Goal: Find specific page/section: Find specific page/section

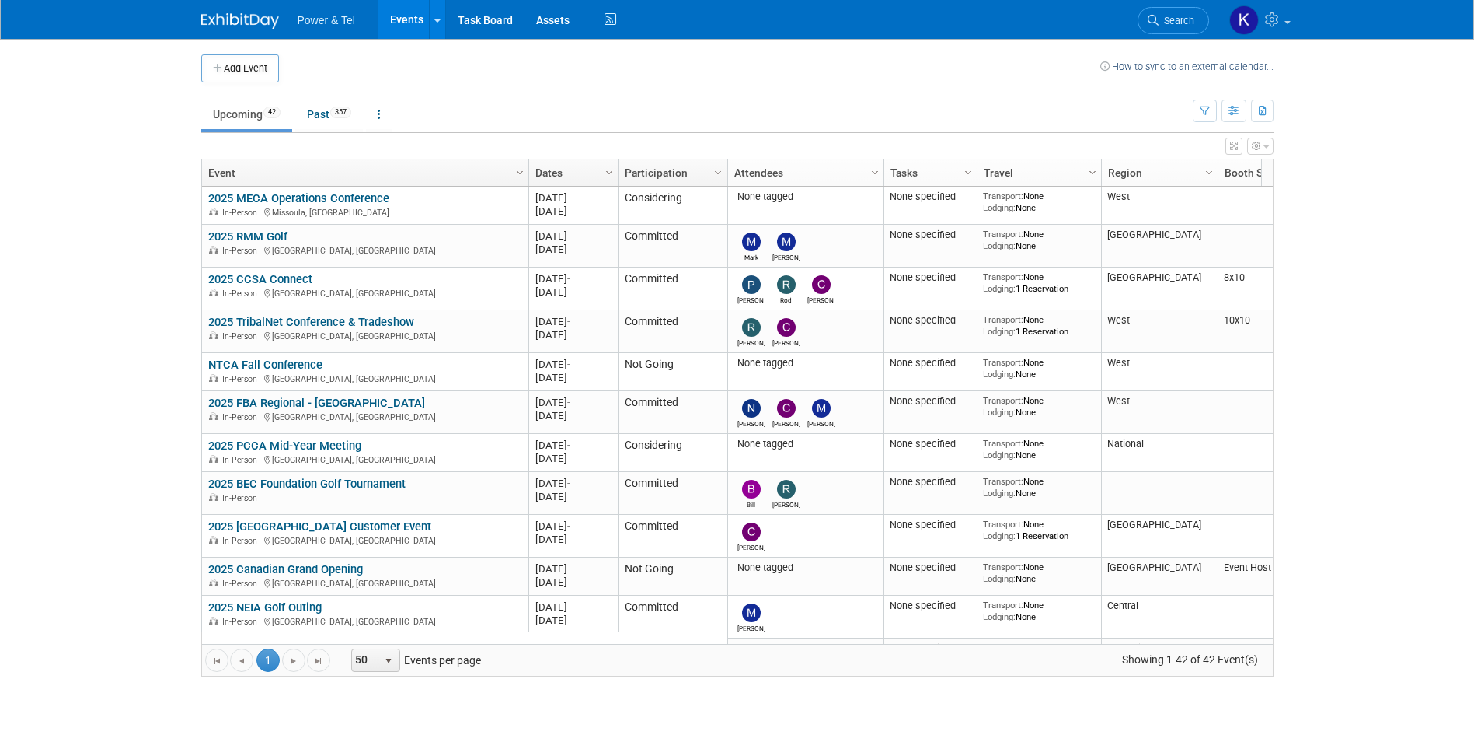
click at [1171, 16] on span "Search" at bounding box center [1177, 21] width 36 height 12
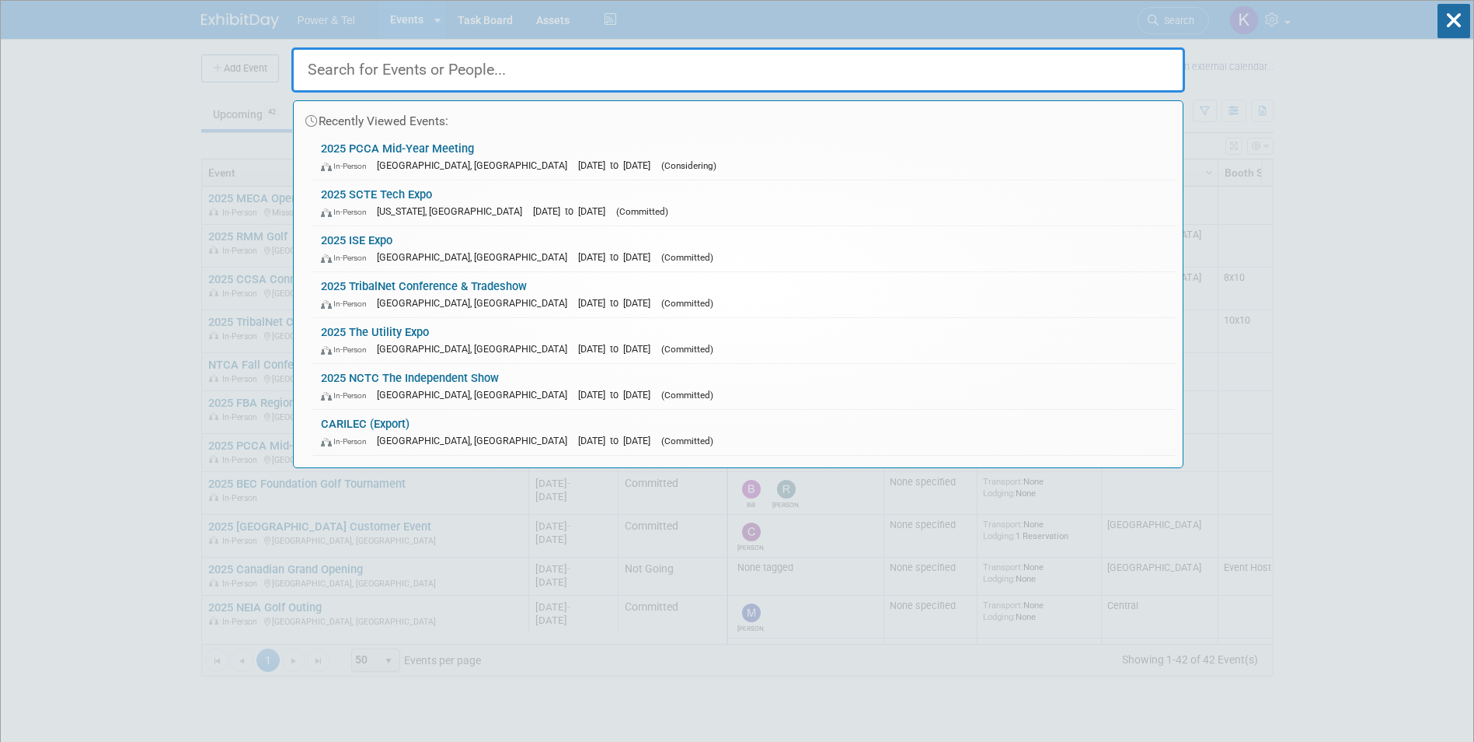
click at [407, 194] on link "2025 SCTE Tech Expo In-Person [US_STATE], [GEOGRAPHIC_DATA] [DATE] to [DATE] (C…" at bounding box center [744, 202] width 862 height 45
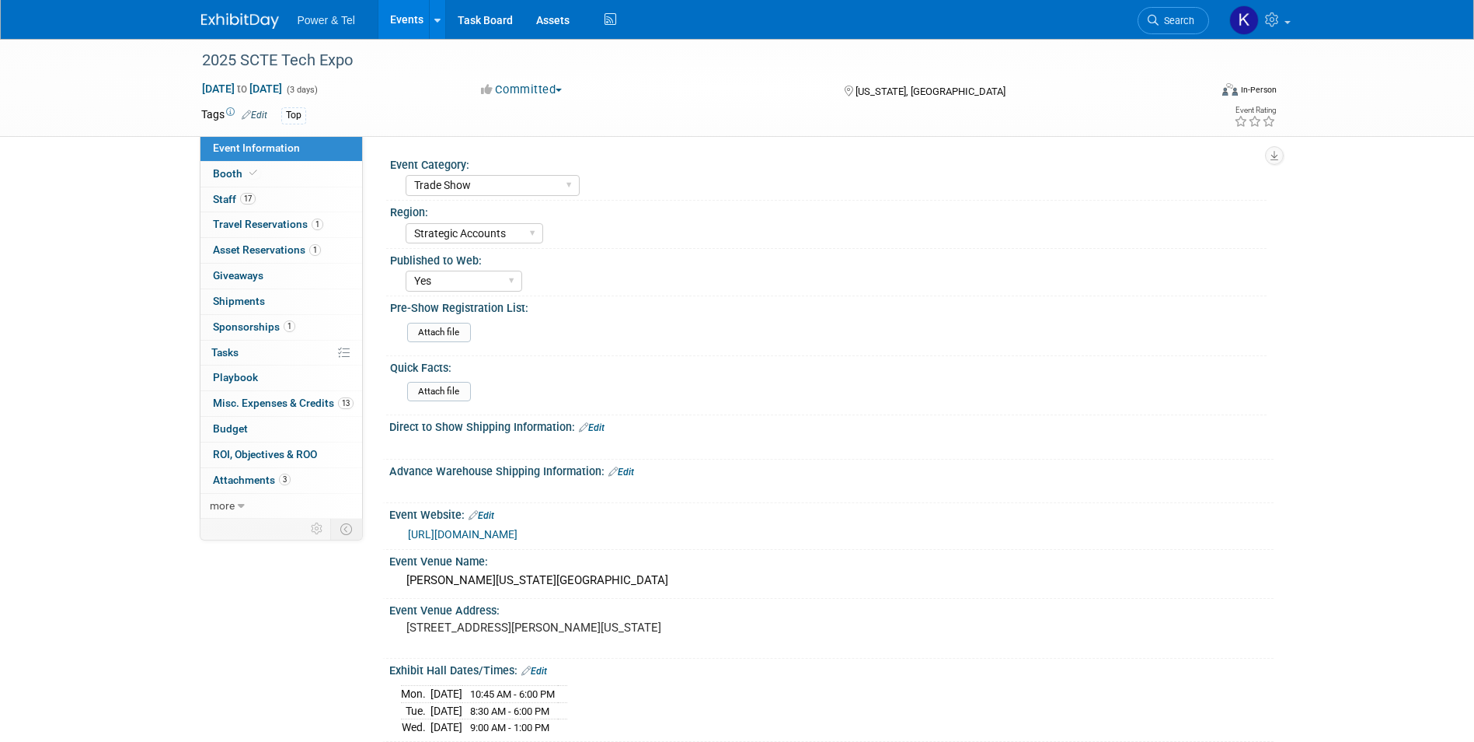
select select "Trade Show"
select select "Strategic Accounts"
select select "Yes"
